Goal: Task Accomplishment & Management: Manage account settings

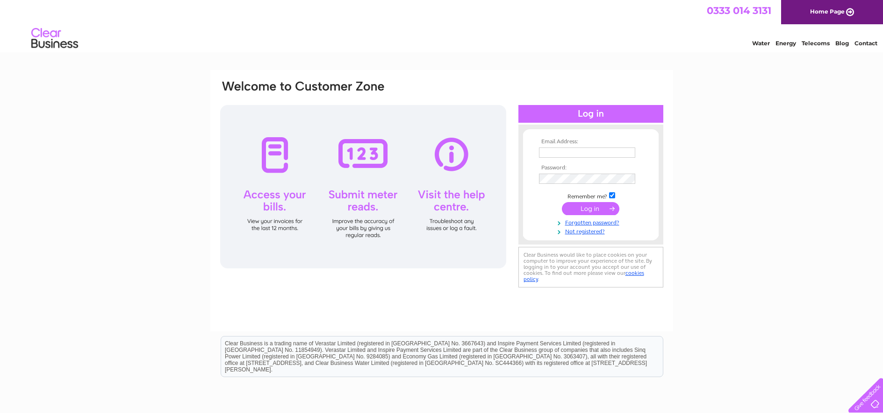
type input "cairns.joiners@gmail.com"
click at [593, 213] on input "submit" at bounding box center [590, 208] width 57 height 13
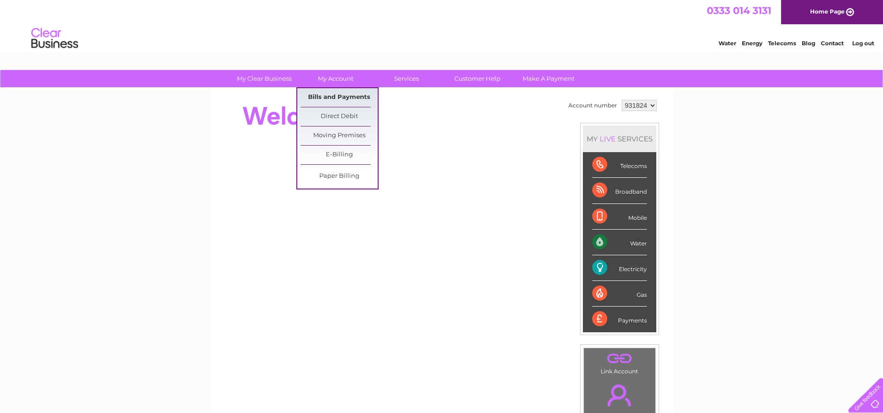
click at [342, 98] on link "Bills and Payments" at bounding box center [338, 97] width 77 height 19
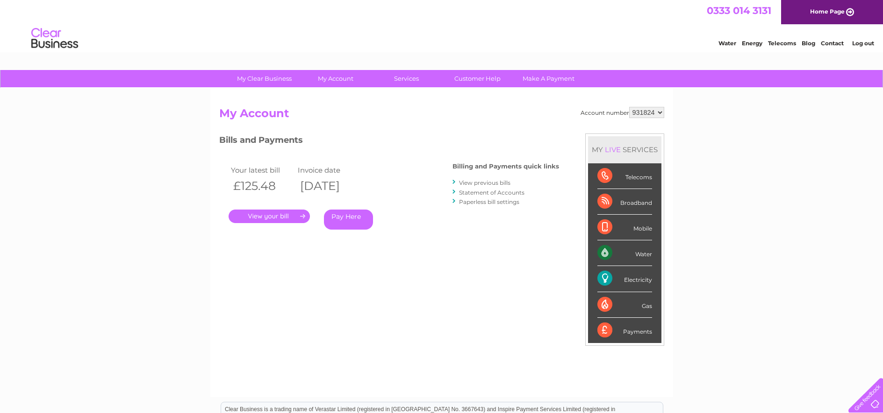
click at [285, 218] on link "." at bounding box center [268, 217] width 81 height 14
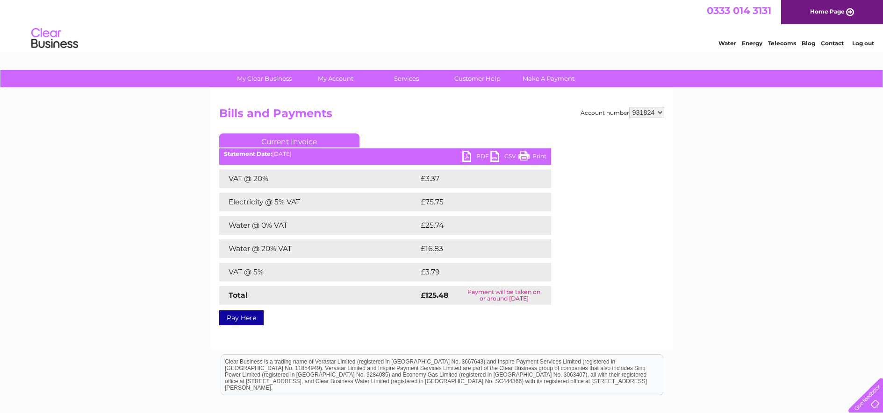
click at [529, 158] on link "Print" at bounding box center [532, 158] width 28 height 14
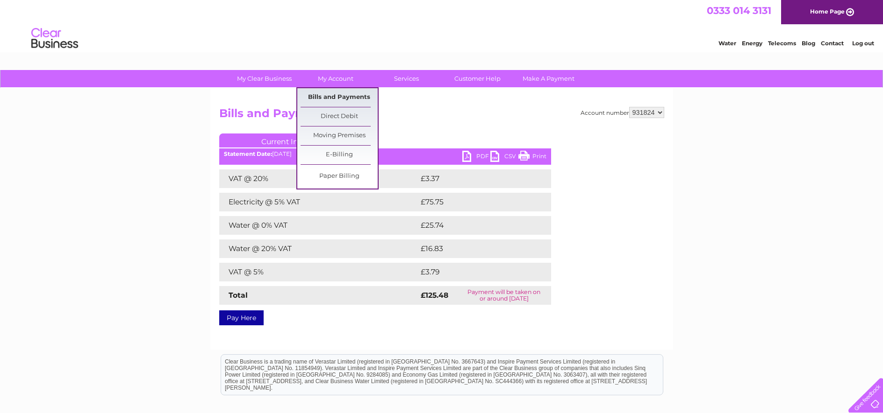
click at [336, 100] on link "Bills and Payments" at bounding box center [338, 97] width 77 height 19
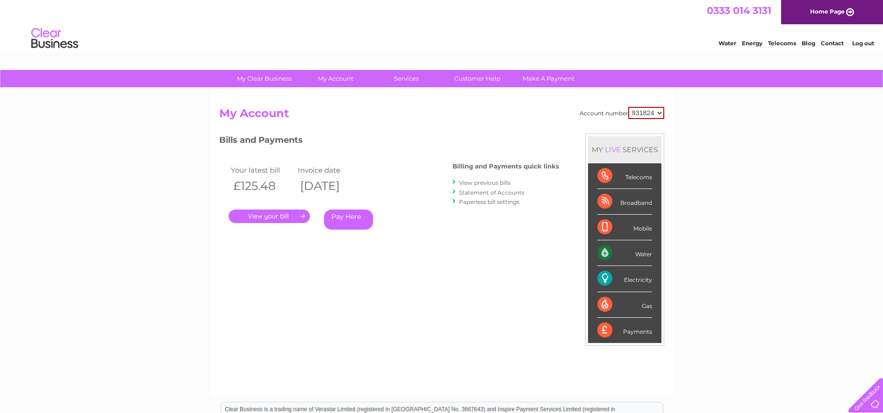
click at [469, 182] on link "View previous bills" at bounding box center [484, 182] width 51 height 7
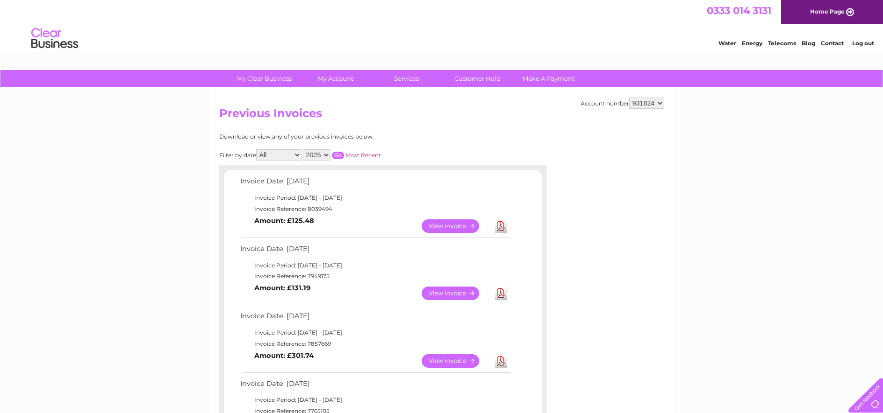
click at [436, 291] on link "View" at bounding box center [455, 294] width 69 height 14
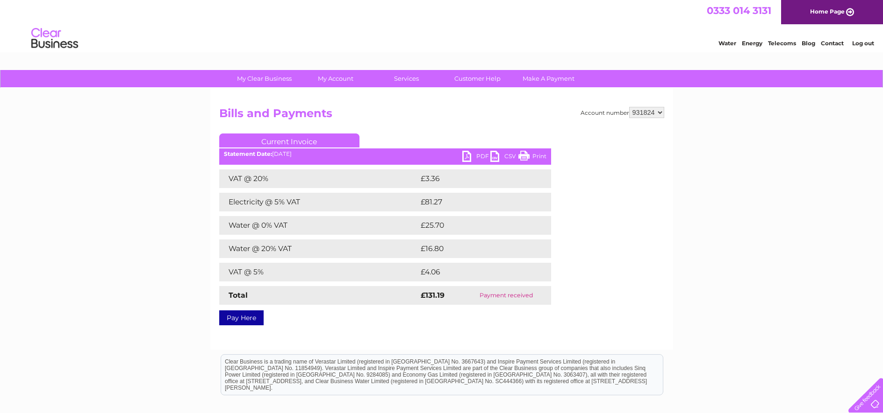
drag, startPoint x: 535, startPoint y: 157, endPoint x: 680, endPoint y: 0, distance: 213.3
click at [535, 157] on link "Print" at bounding box center [532, 158] width 28 height 14
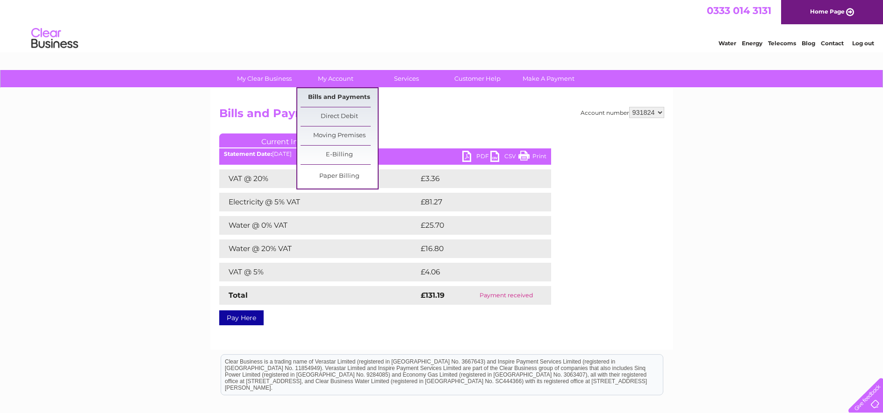
click at [328, 96] on link "Bills and Payments" at bounding box center [338, 97] width 77 height 19
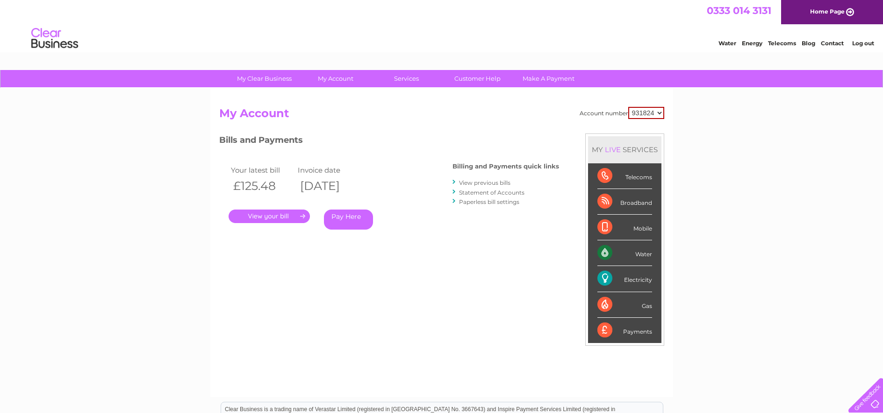
click at [474, 183] on link "View previous bills" at bounding box center [484, 182] width 51 height 7
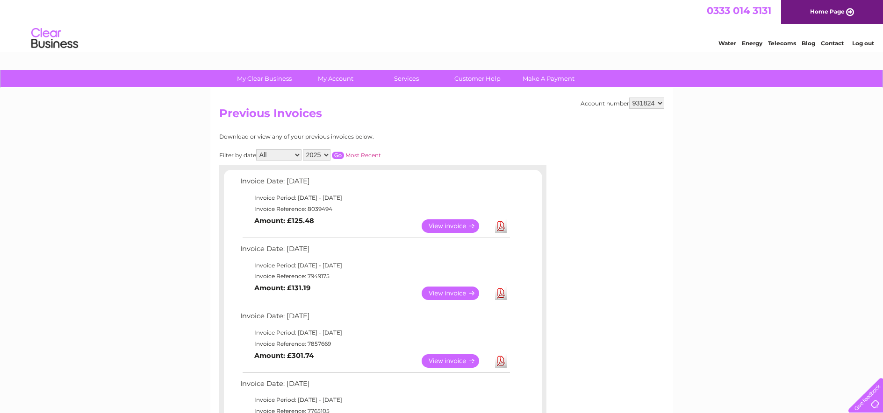
click at [444, 361] on link "View" at bounding box center [455, 362] width 69 height 14
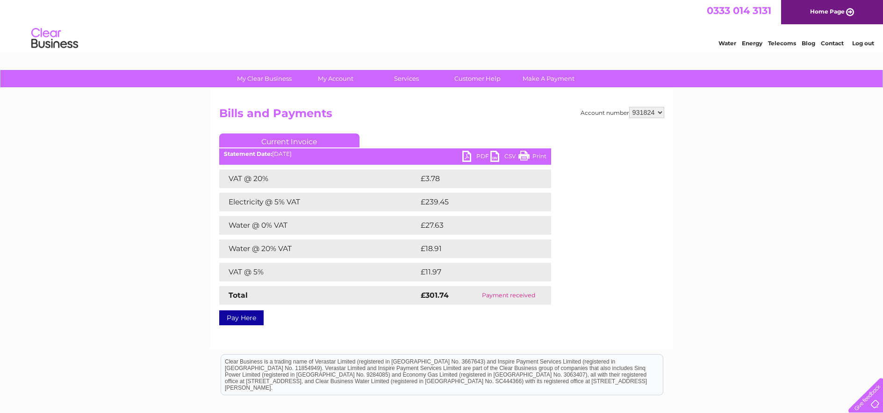
click at [537, 157] on link "Print" at bounding box center [532, 158] width 28 height 14
